Goal: Task Accomplishment & Management: Manage account settings

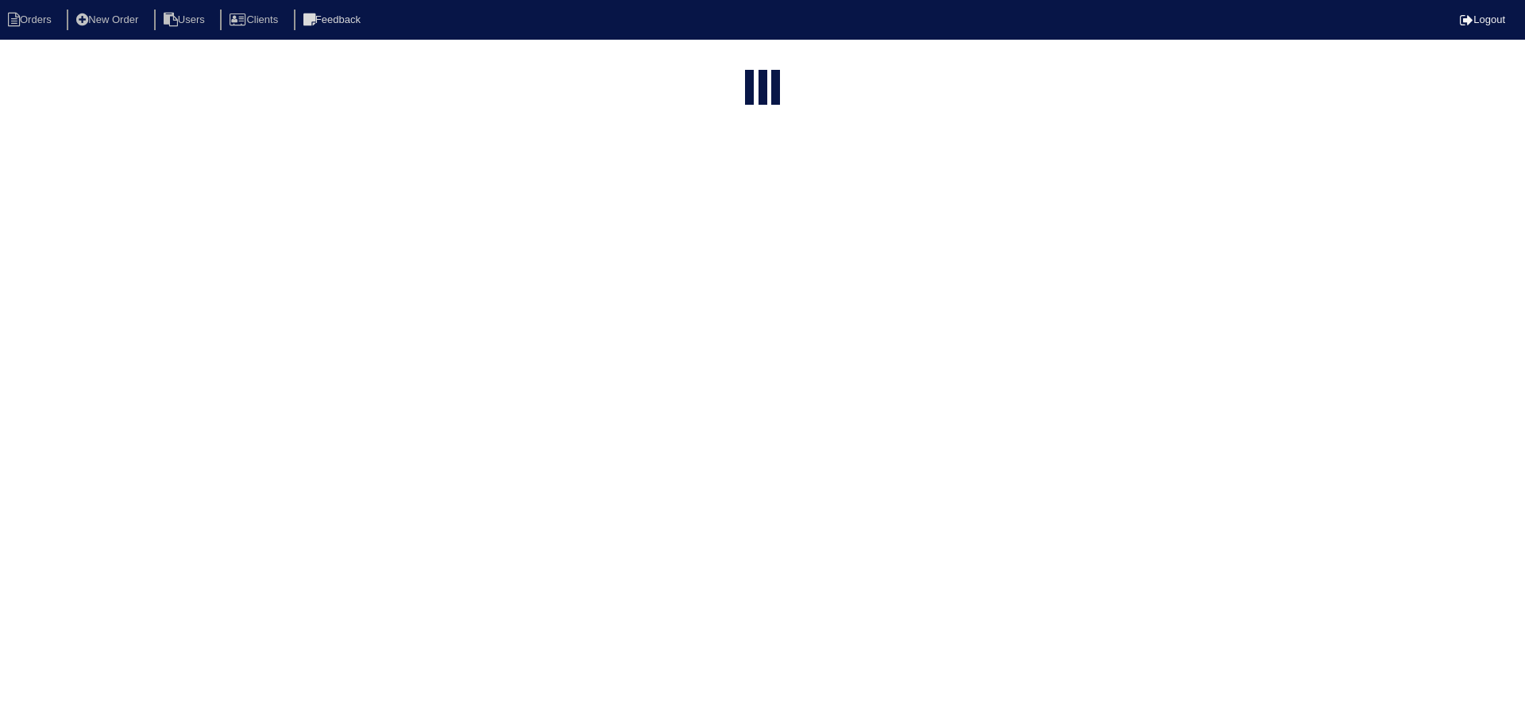
select select "15"
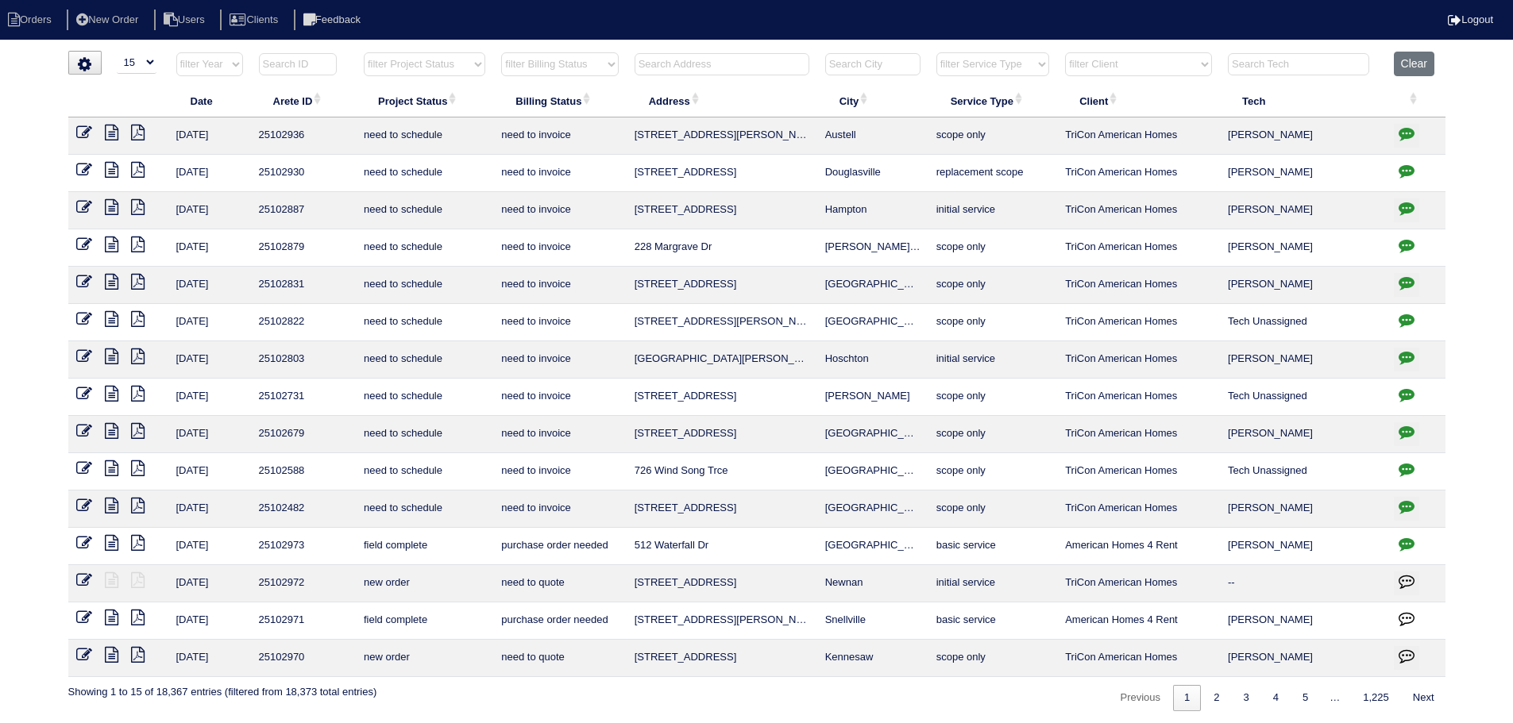
click at [772, 62] on input "text" at bounding box center [722, 64] width 175 height 22
click at [721, 60] on input "text" at bounding box center [722, 64] width 175 height 22
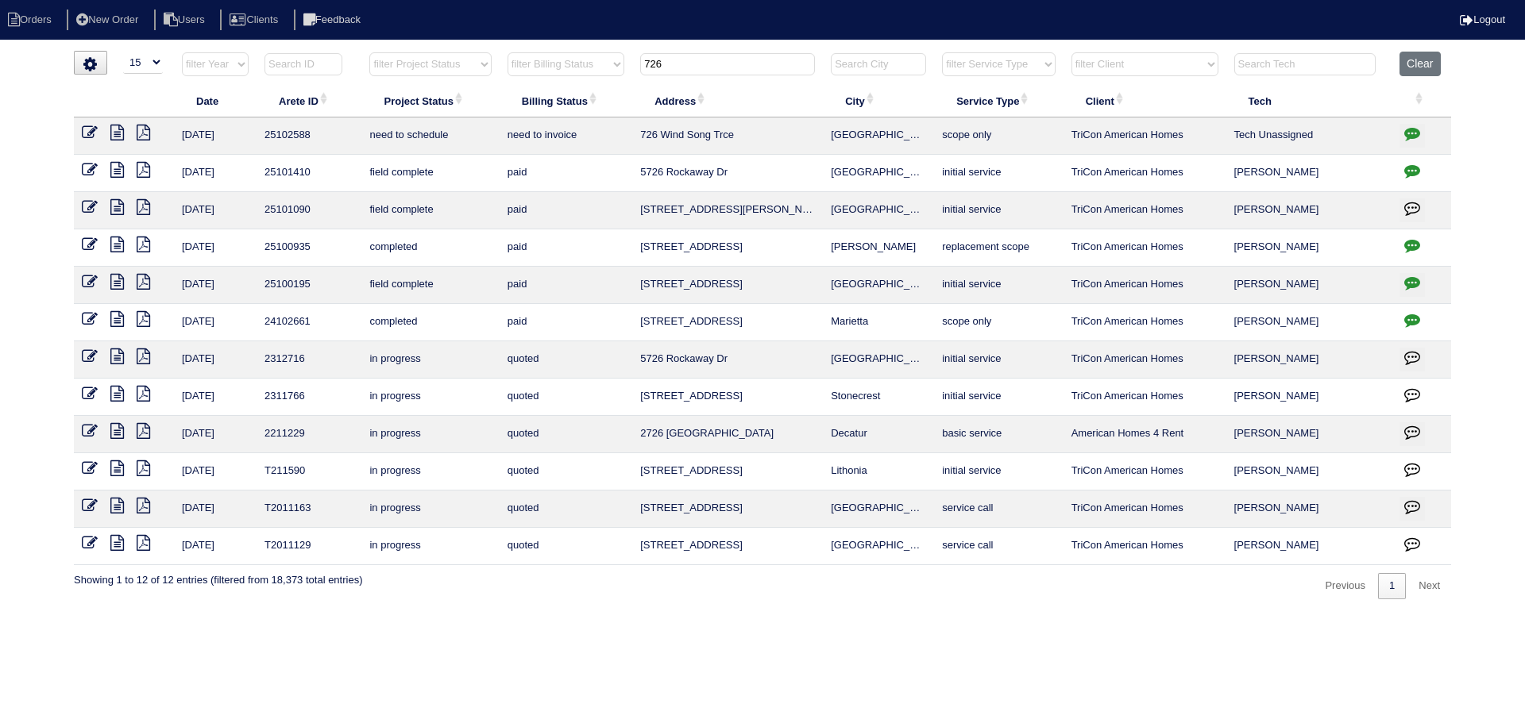
type input "726"
click at [87, 134] on icon at bounding box center [90, 133] width 16 height 16
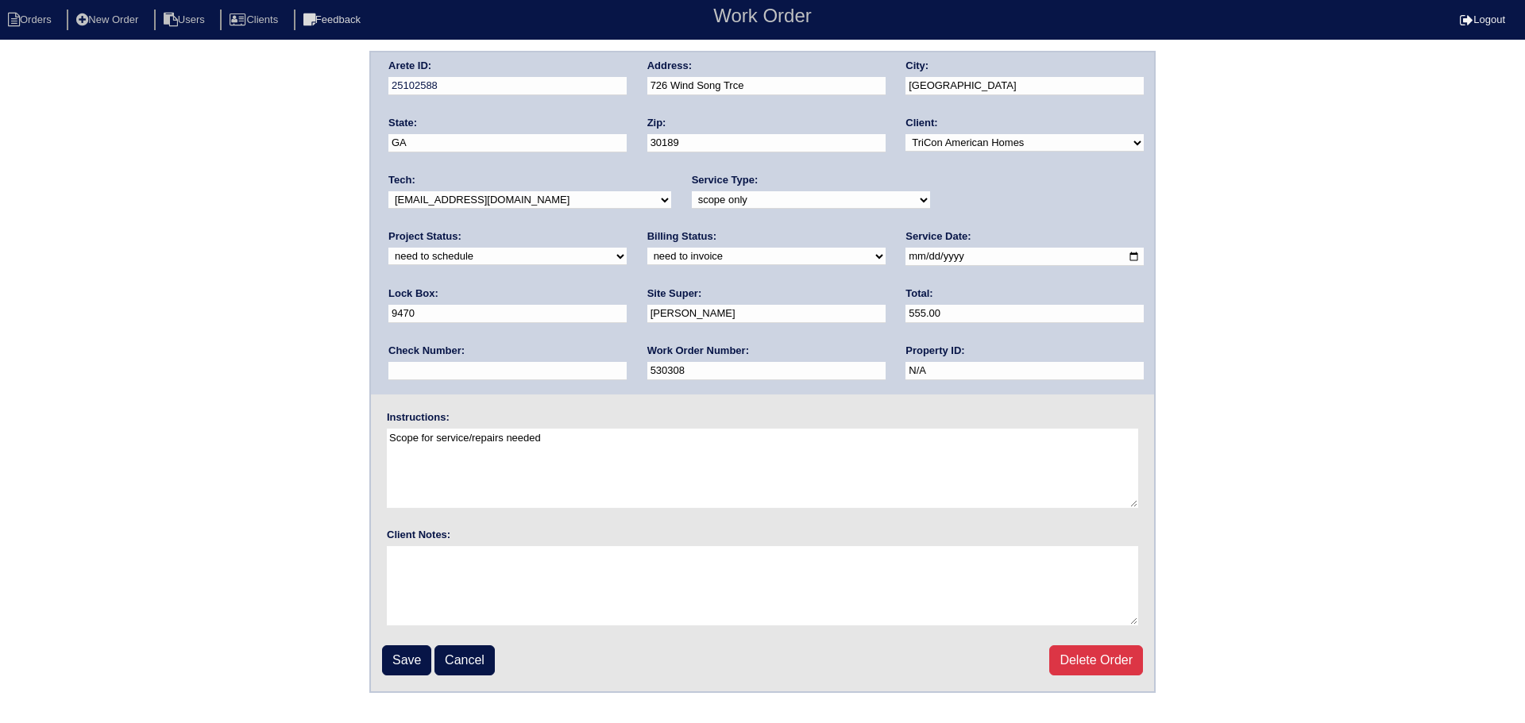
click at [576, 205] on select "-select- aretesmg+backup-tech@gmail.com benjohnholt88@gmail.com callisonhvac@ya…" at bounding box center [529, 199] width 283 height 17
select select "36"
click at [388, 191] on select "-select- aretesmg+backup-tech@gmail.com benjohnholt88@gmail.com callisonhvac@ya…" at bounding box center [529, 199] width 283 height 17
click at [627, 248] on select "new order assigned in progress field complete need to schedule admin review arc…" at bounding box center [507, 256] width 238 height 17
select select "assigned"
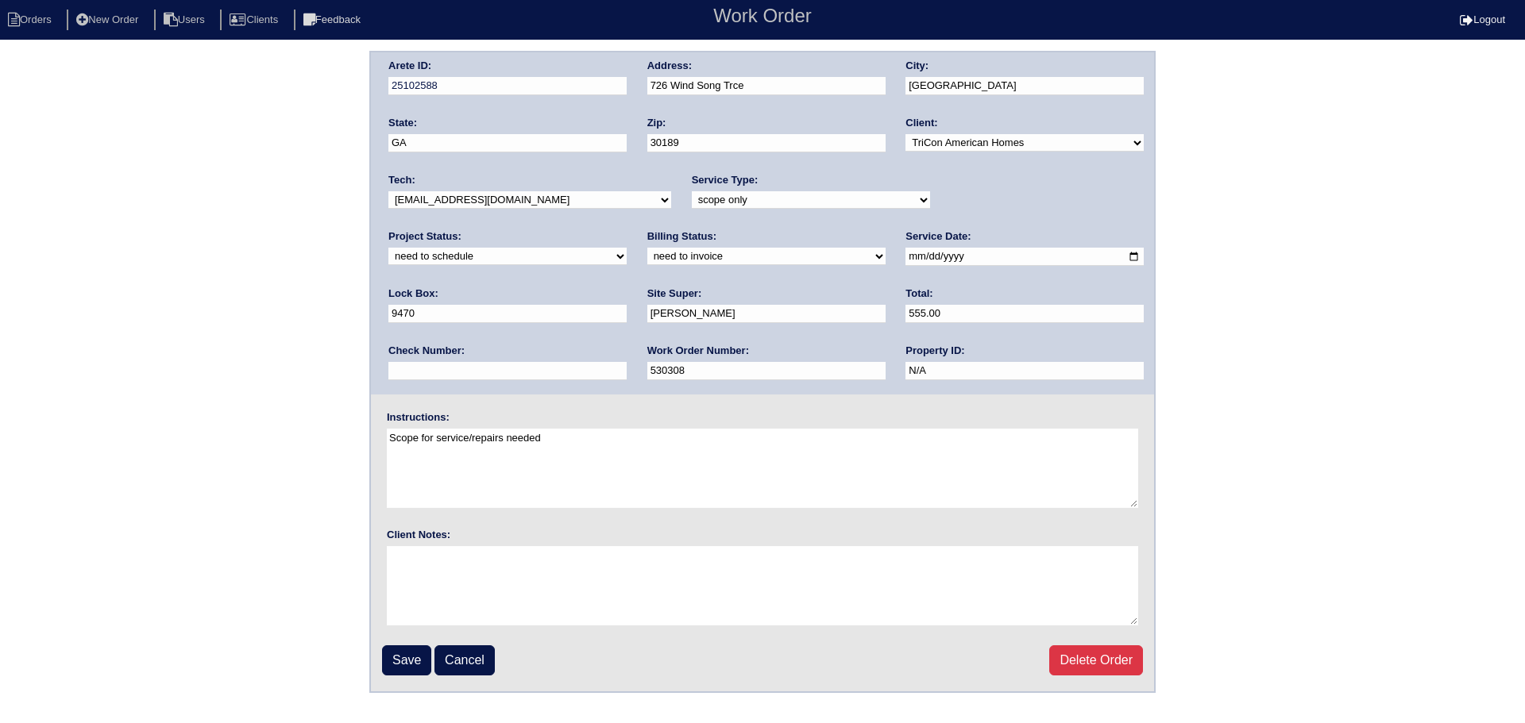
click at [627, 248] on select "new order assigned in progress field complete need to schedule admin review arc…" at bounding box center [507, 256] width 238 height 17
drag, startPoint x: 878, startPoint y: 256, endPoint x: 865, endPoint y: 274, distance: 22.7
click at [905, 256] on input "2025-08-12" at bounding box center [1024, 257] width 238 height 18
click at [407, 659] on input "Save" at bounding box center [406, 661] width 49 height 30
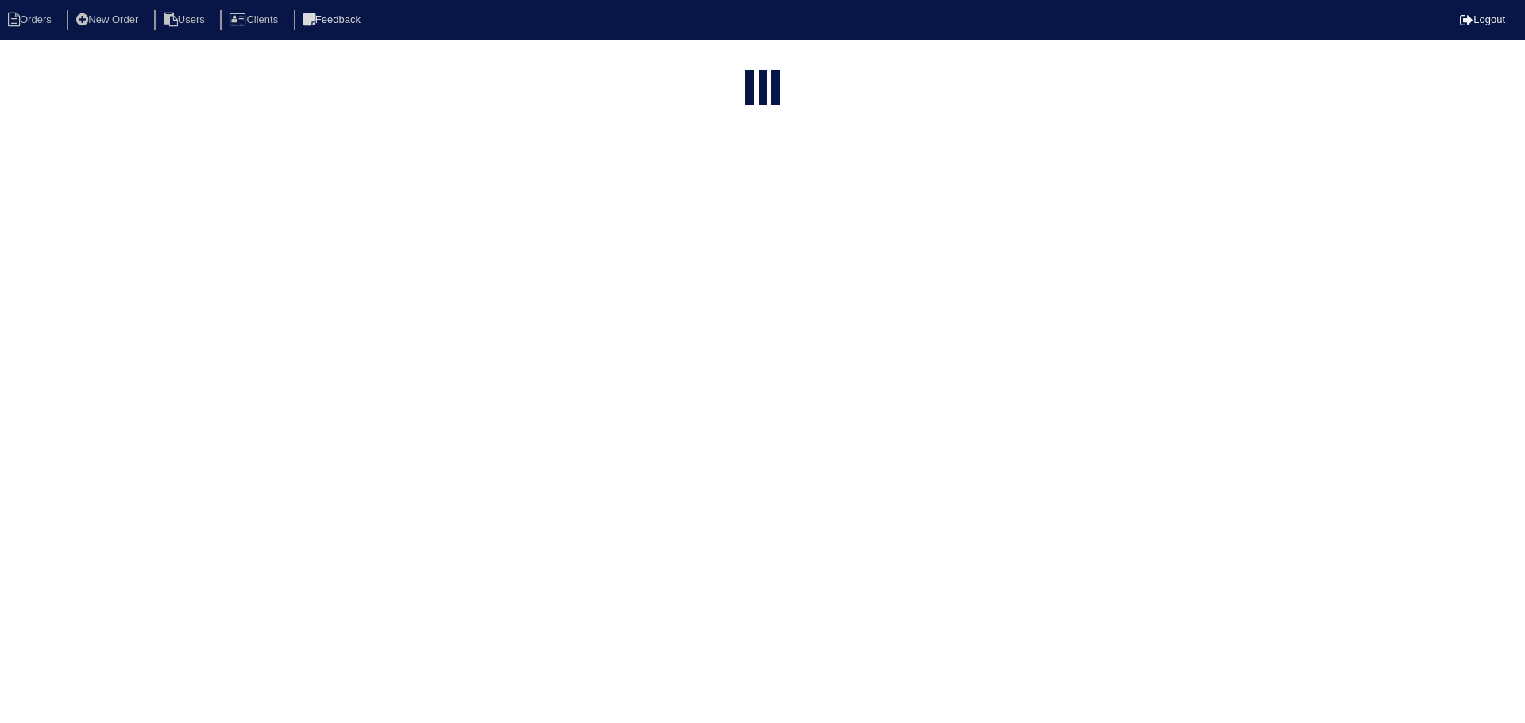
select select "15"
click at [746, 180] on input "726" at bounding box center [727, 191] width 175 height 22
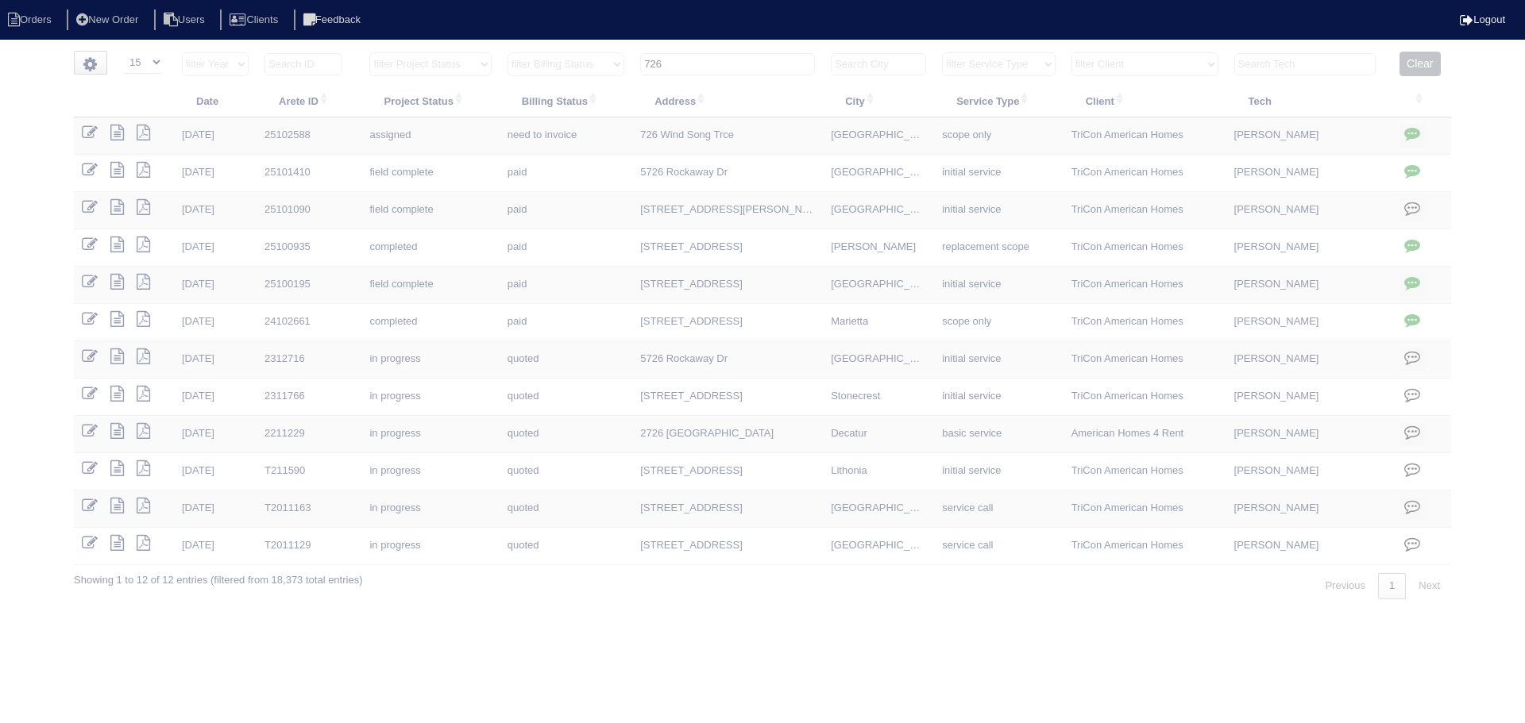
click at [746, 65] on input "726" at bounding box center [727, 64] width 175 height 22
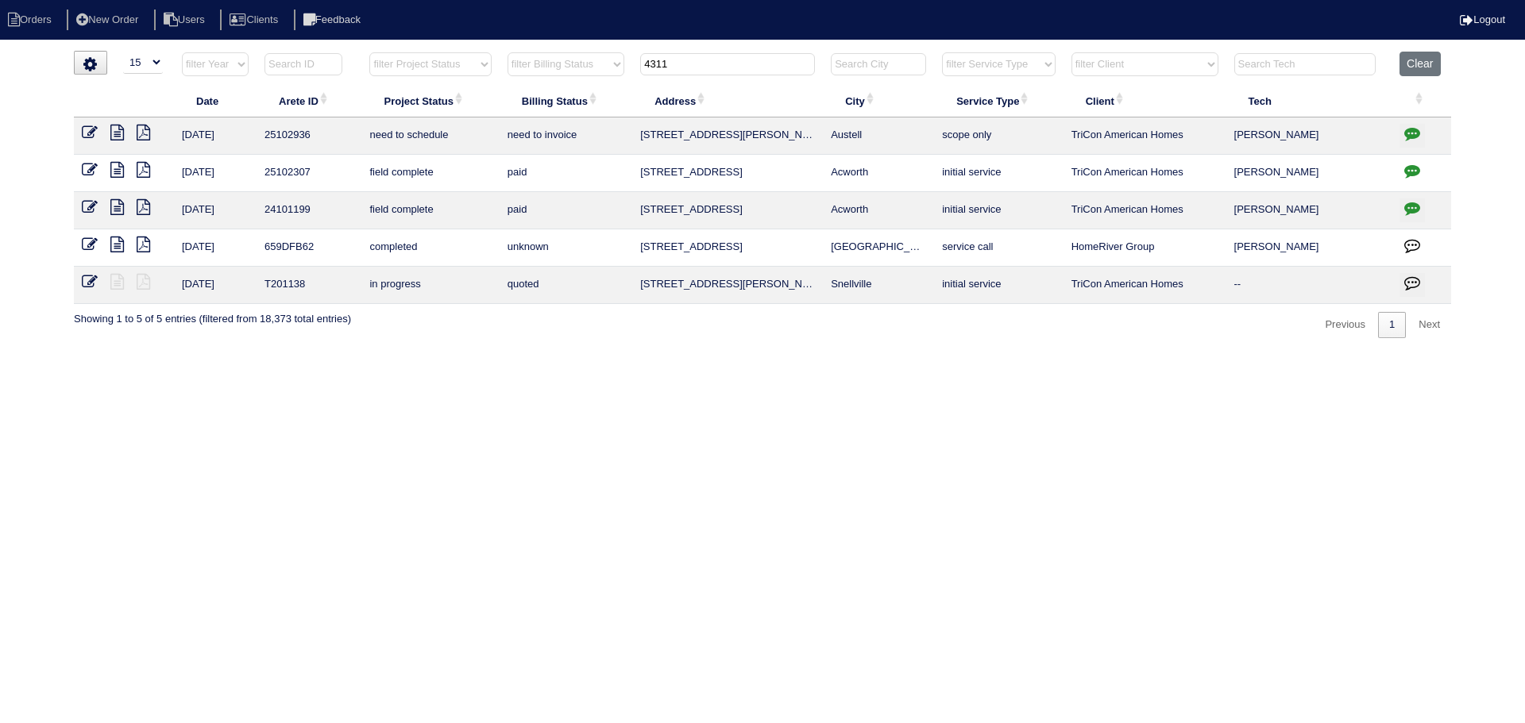
type input "4311"
click at [93, 133] on icon at bounding box center [90, 133] width 16 height 16
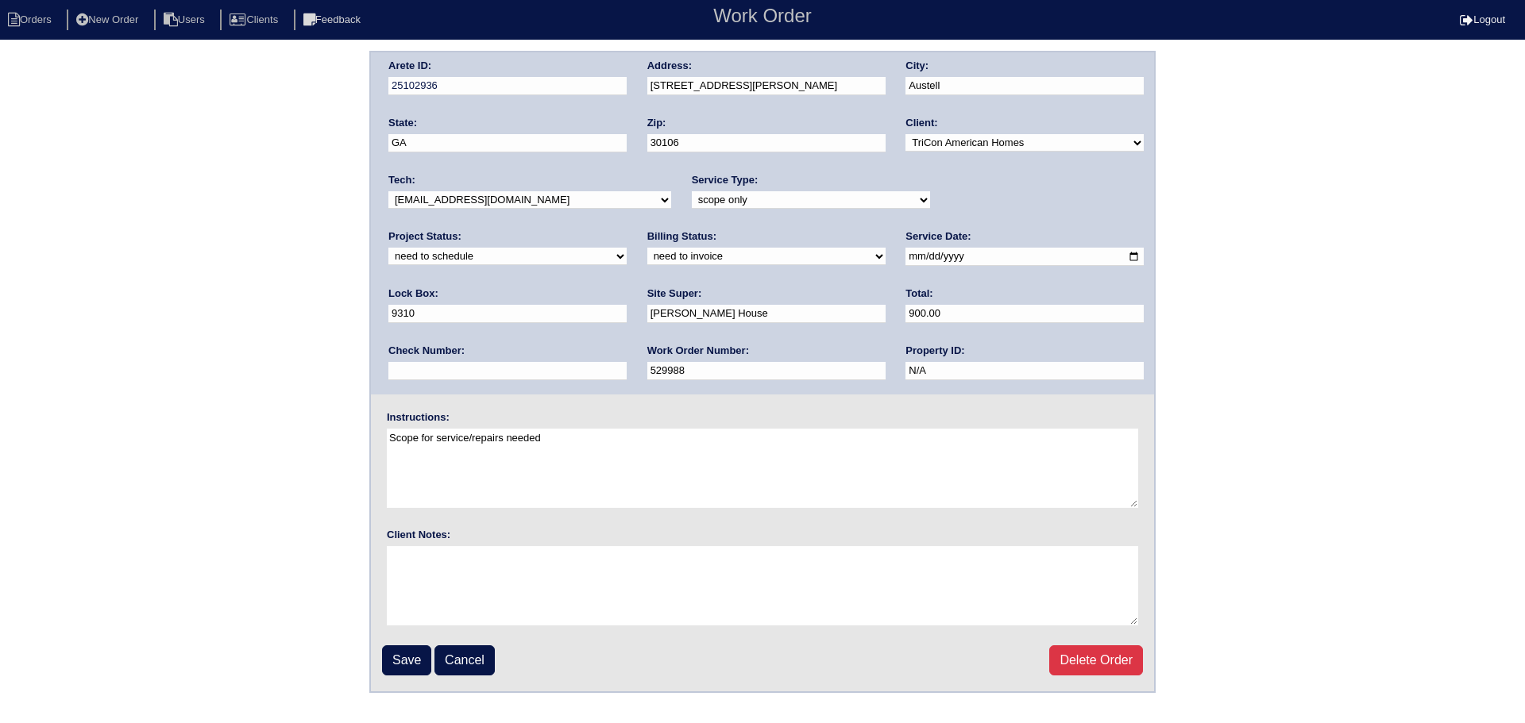
click at [627, 248] on select "new order assigned in progress field complete need to schedule admin review arc…" at bounding box center [507, 256] width 238 height 17
select select "assigned"
click at [627, 248] on select "new order assigned in progress field complete need to schedule admin review arc…" at bounding box center [507, 256] width 238 height 17
click at [905, 253] on input "2025-08-12" at bounding box center [1024, 257] width 238 height 18
click at [548, 199] on select "-select- aretesmg+backup-tech@gmail.com benjohnholt88@gmail.com callisonhvac@ya…" at bounding box center [529, 199] width 283 height 17
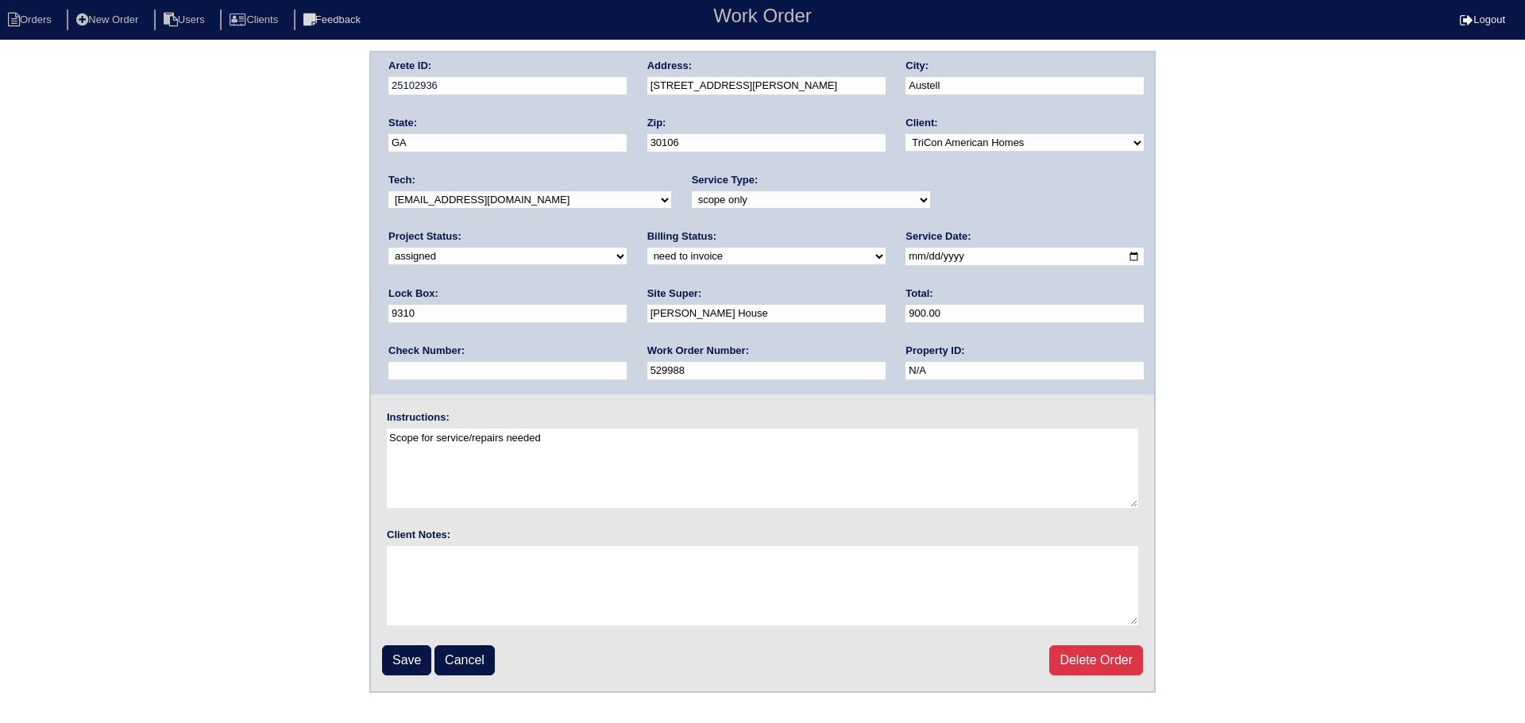
select select "36"
click at [388, 191] on select "-select- aretesmg+backup-tech@gmail.com benjohnholt88@gmail.com callisonhvac@ya…" at bounding box center [529, 199] width 283 height 17
click at [407, 651] on input "Save" at bounding box center [406, 661] width 49 height 30
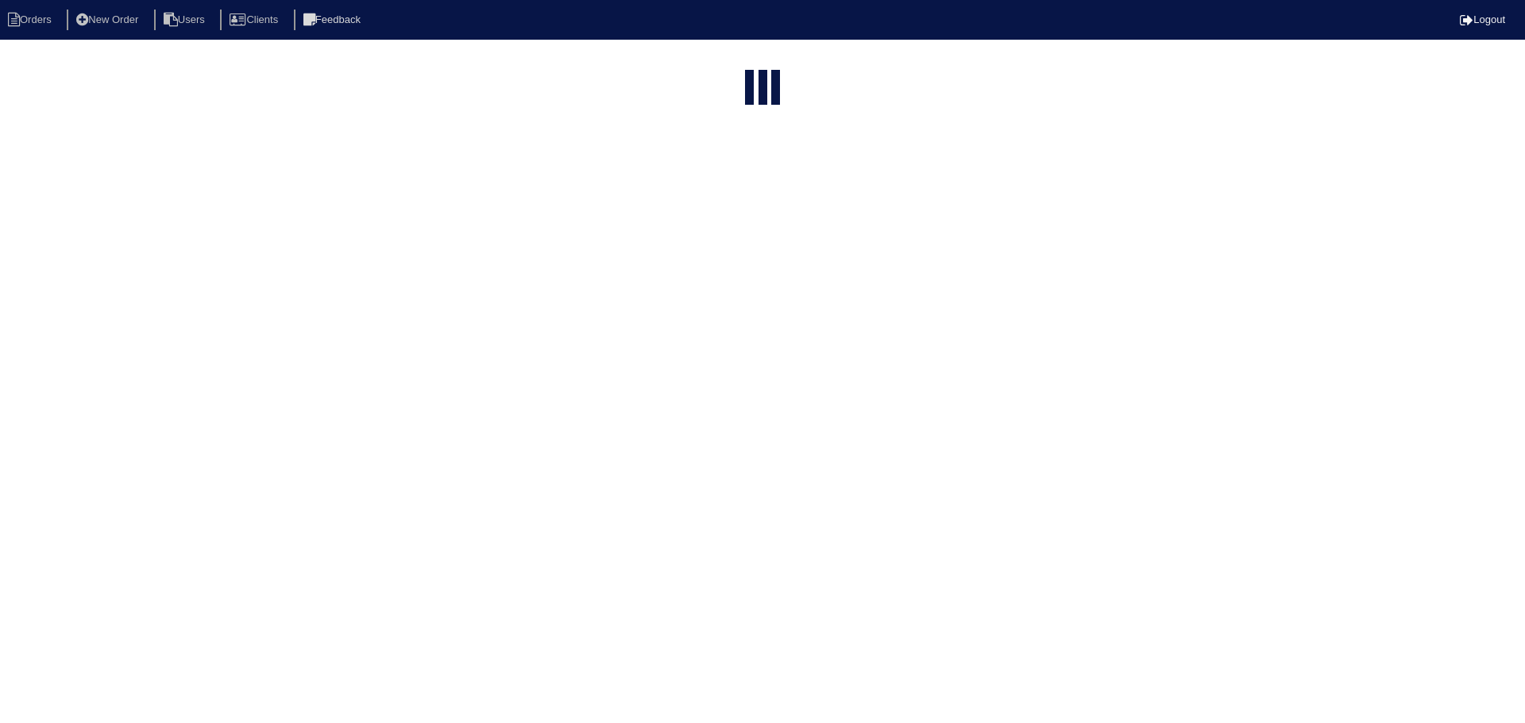
select select "15"
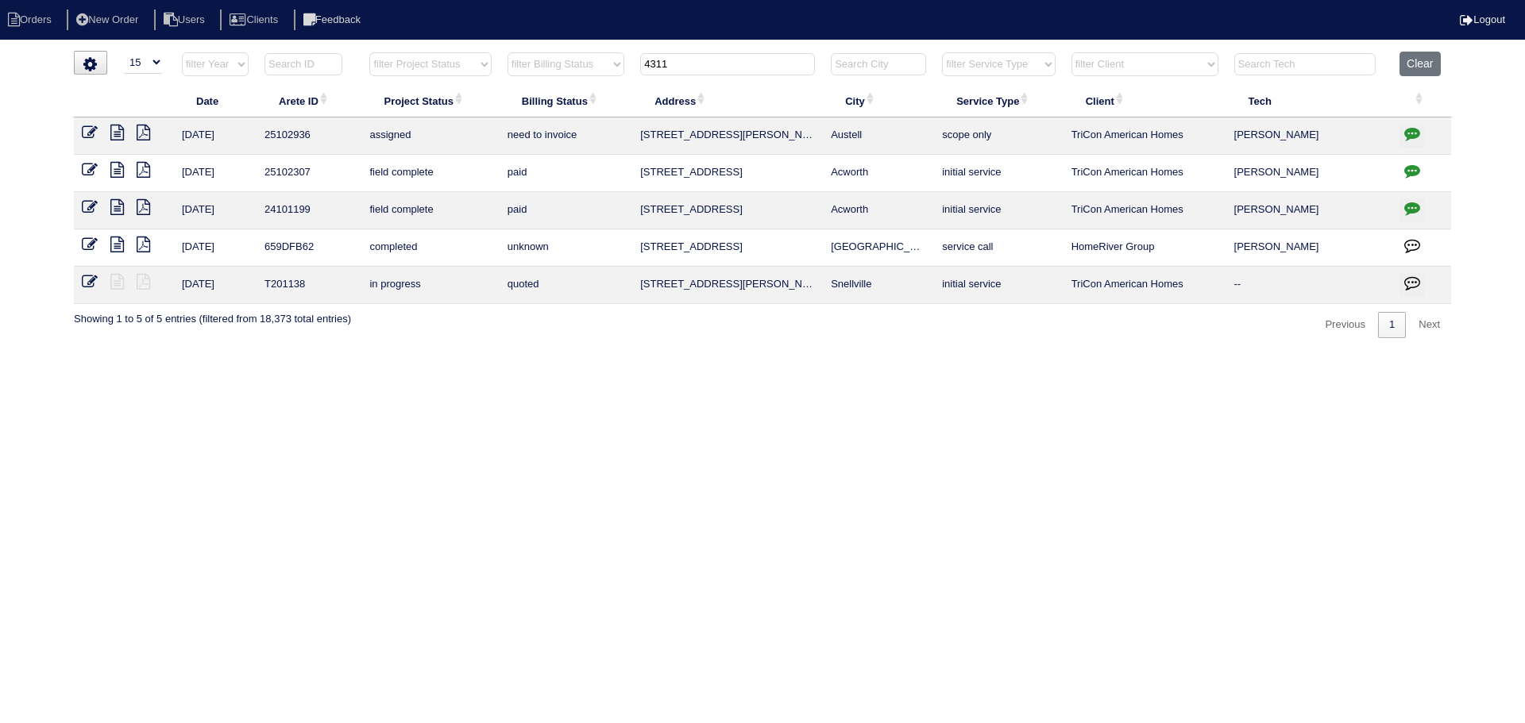
drag, startPoint x: 646, startPoint y: 58, endPoint x: 565, endPoint y: 65, distance: 80.5
click at [565, 64] on tr "filter Year -- Any Year -- 2025 2024 2023 2022 2021 2020 2019 filter Project St…" at bounding box center [762, 68] width 1377 height 33
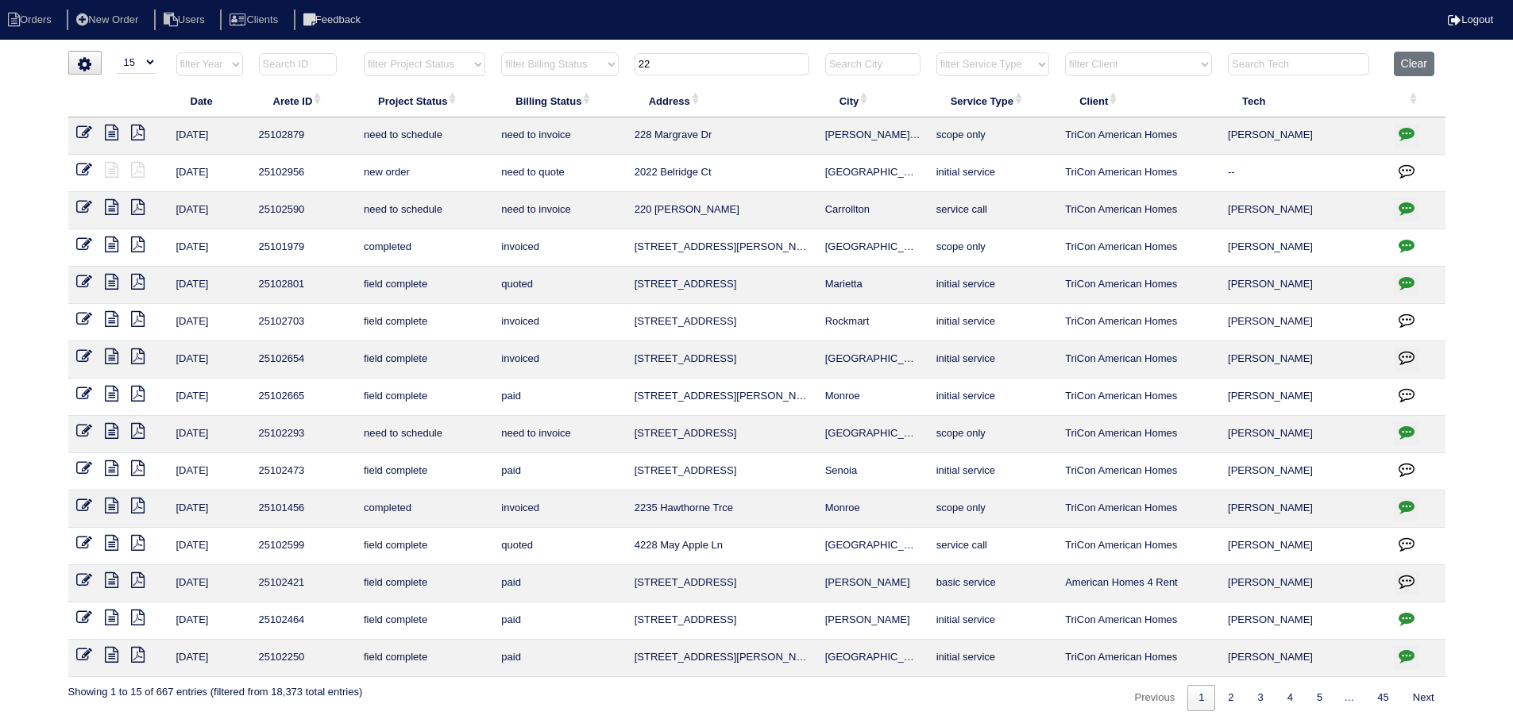
type input "22"
click at [82, 135] on icon at bounding box center [84, 133] width 16 height 16
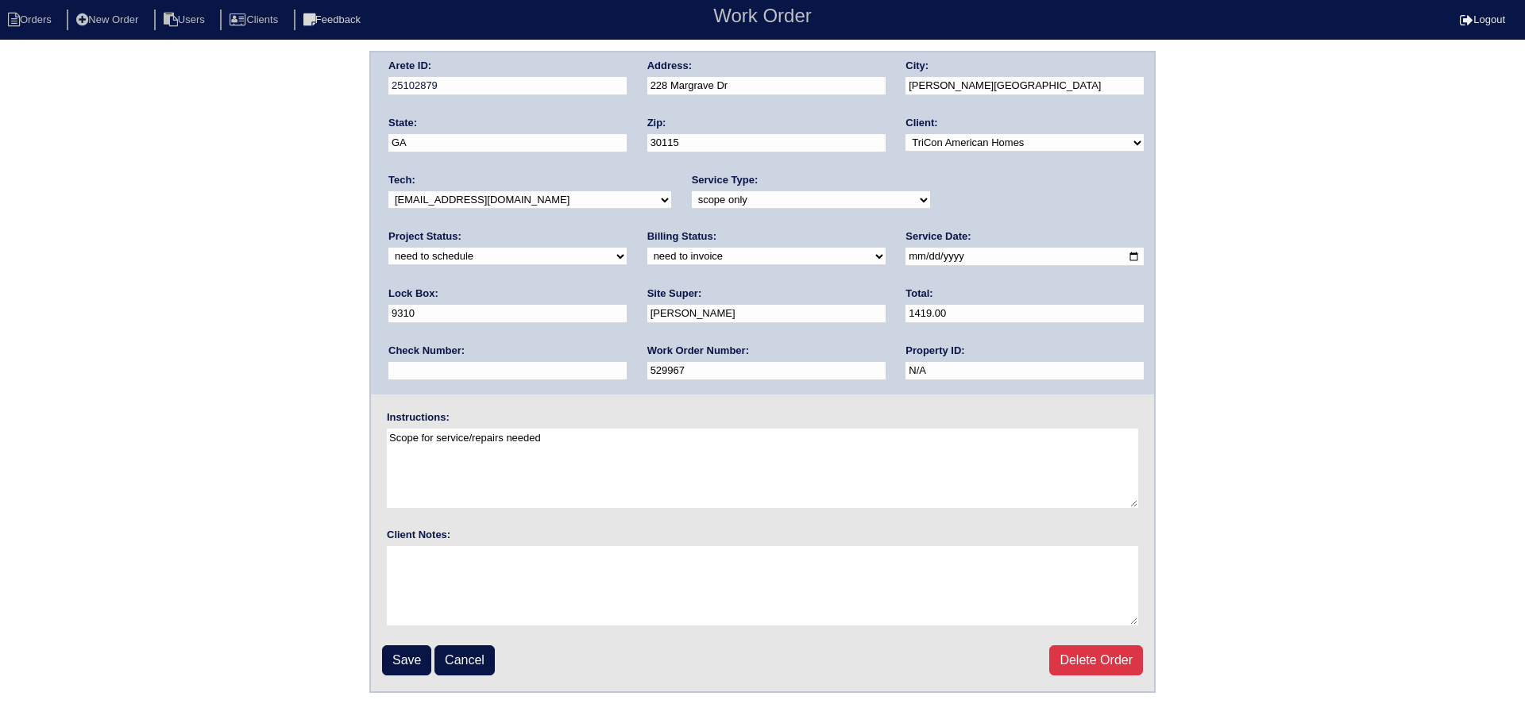
click at [524, 201] on select "-select- [EMAIL_ADDRESS][DOMAIN_NAME] [EMAIL_ADDRESS][DOMAIN_NAME] [EMAIL_ADDRE…" at bounding box center [529, 199] width 283 height 17
select select "36"
click at [388, 191] on select "-select- [EMAIL_ADDRESS][DOMAIN_NAME] [EMAIL_ADDRESS][DOMAIN_NAME] [EMAIL_ADDRE…" at bounding box center [529, 199] width 283 height 17
click at [627, 248] on select "new order assigned in progress field complete need to schedule admin review arc…" at bounding box center [507, 256] width 238 height 17
select select "assigned"
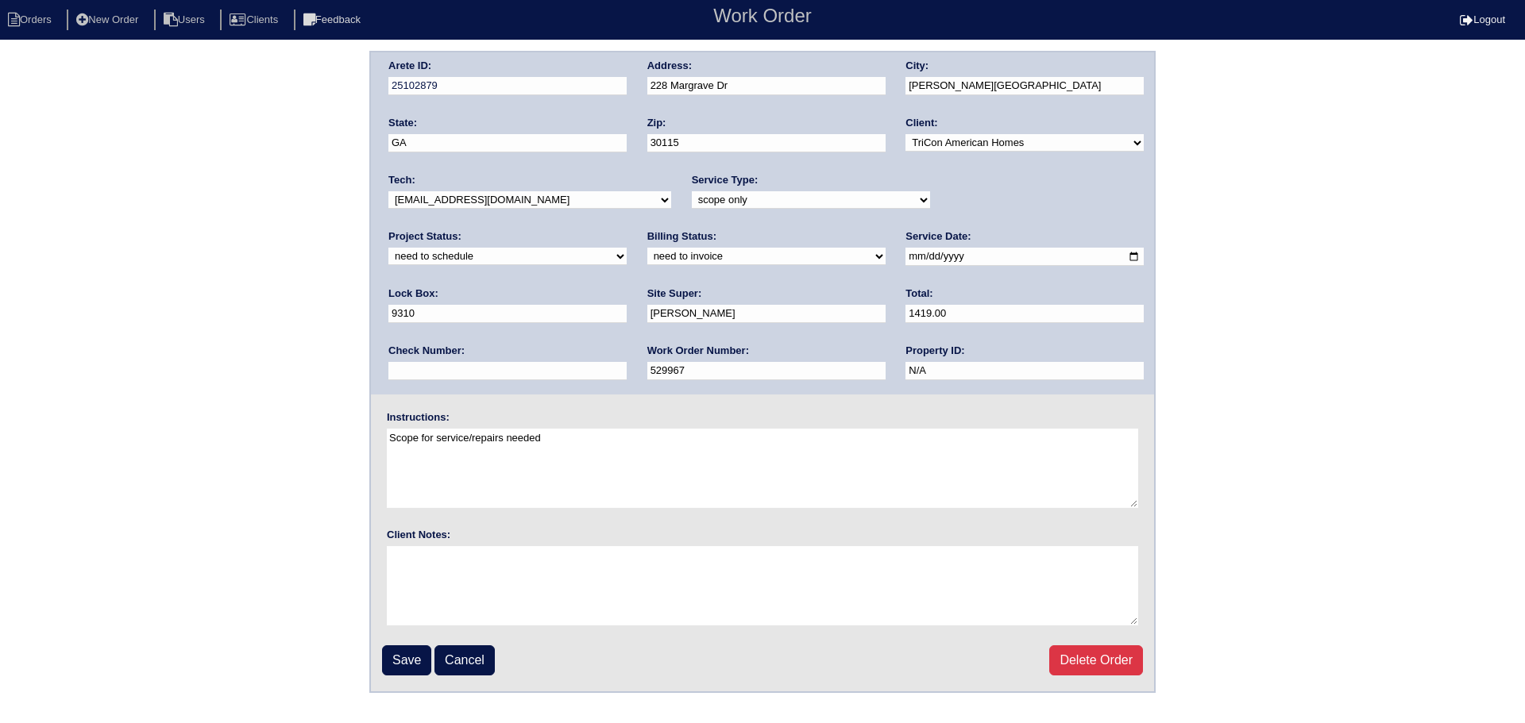
click at [627, 248] on select "new order assigned in progress field complete need to schedule admin review arc…" at bounding box center [507, 256] width 238 height 17
click at [905, 255] on input "[DATE]" at bounding box center [1024, 257] width 238 height 18
click at [413, 657] on input "Save" at bounding box center [406, 661] width 49 height 30
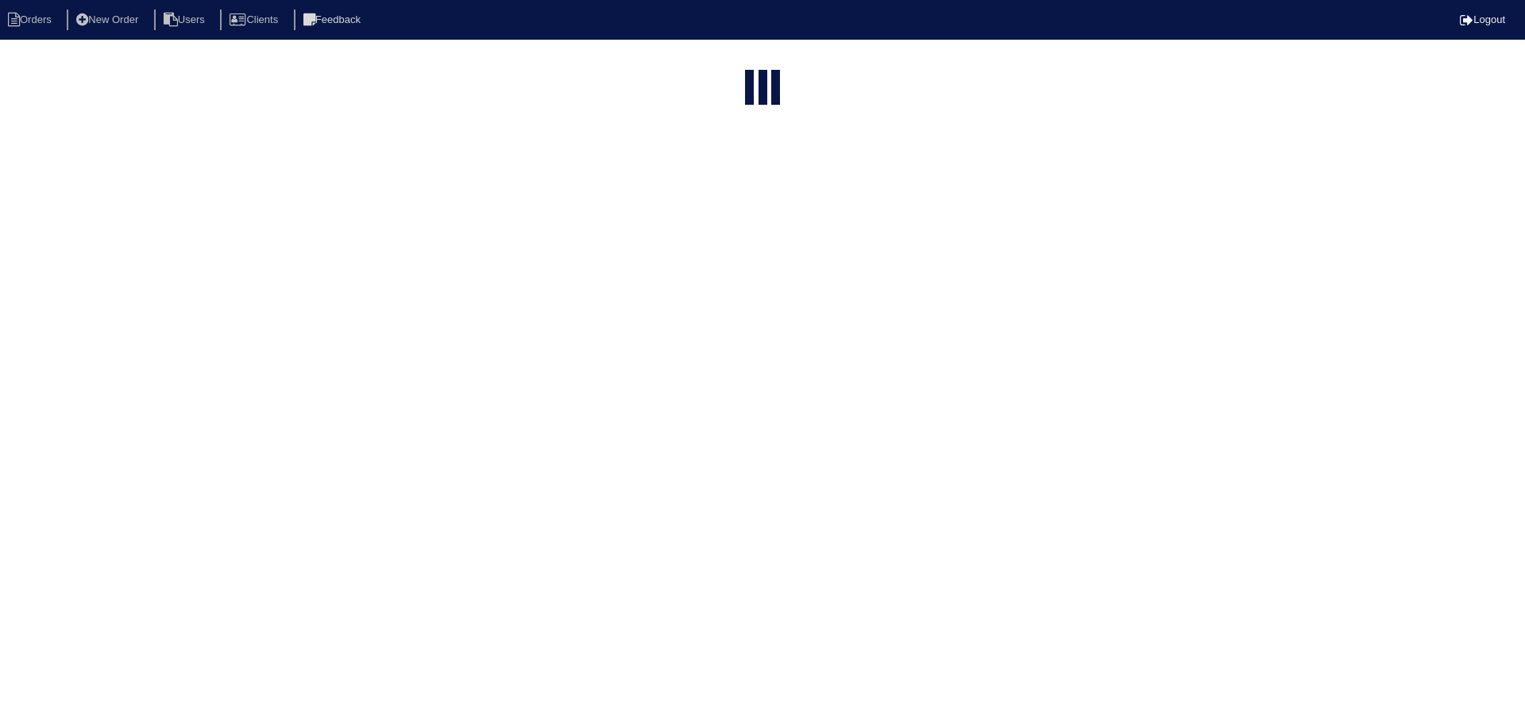
select select "15"
type input "22"
